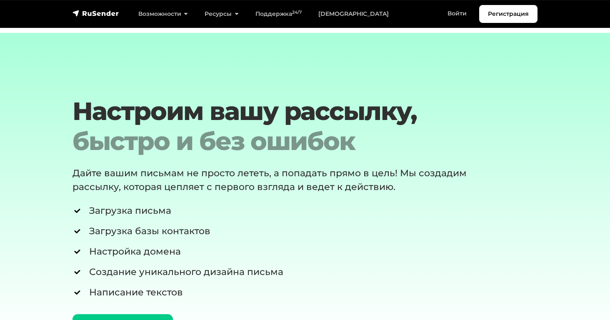
scroll to position [3054, 0]
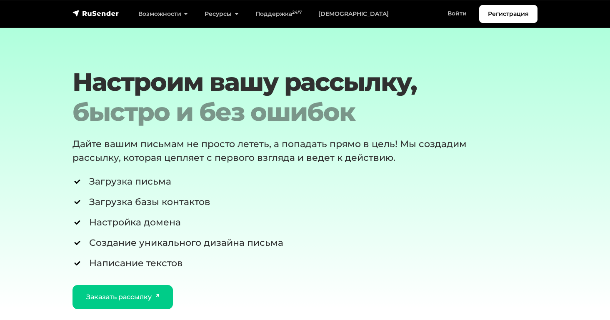
click at [359, 62] on section "Настроим вашу рассылку, быстро и без ошибок Дайте вашим письмам не просто летет…" at bounding box center [305, 157] width 610 height 306
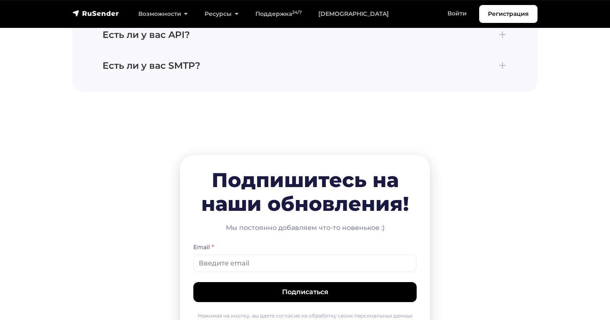
scroll to position [3857, 0]
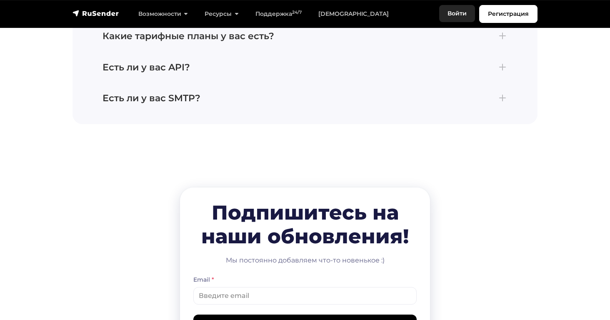
click at [447, 10] on link "Войти" at bounding box center [458, 13] width 36 height 17
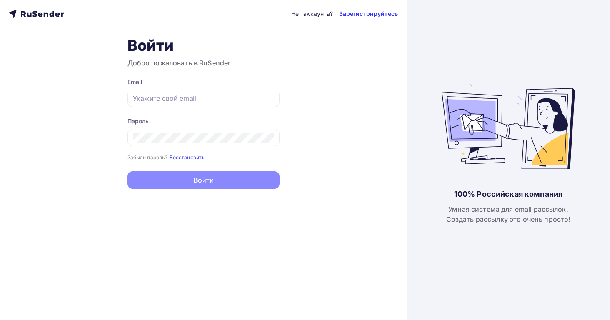
click at [364, 13] on link "Зарегистрируйтесь" at bounding box center [368, 14] width 59 height 8
